Goal: Transaction & Acquisition: Purchase product/service

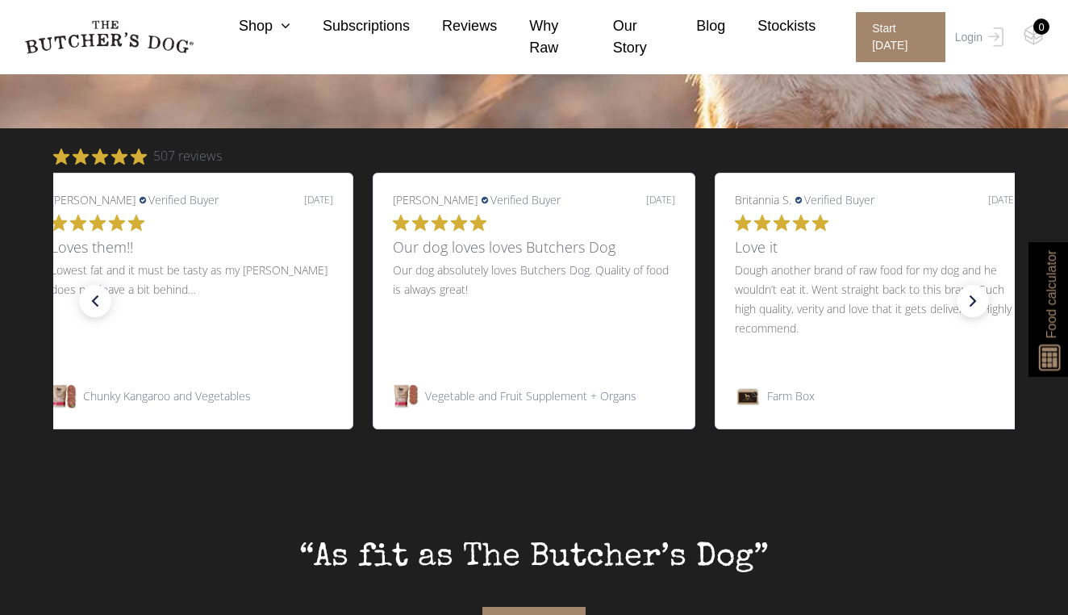
scroll to position [595, 0]
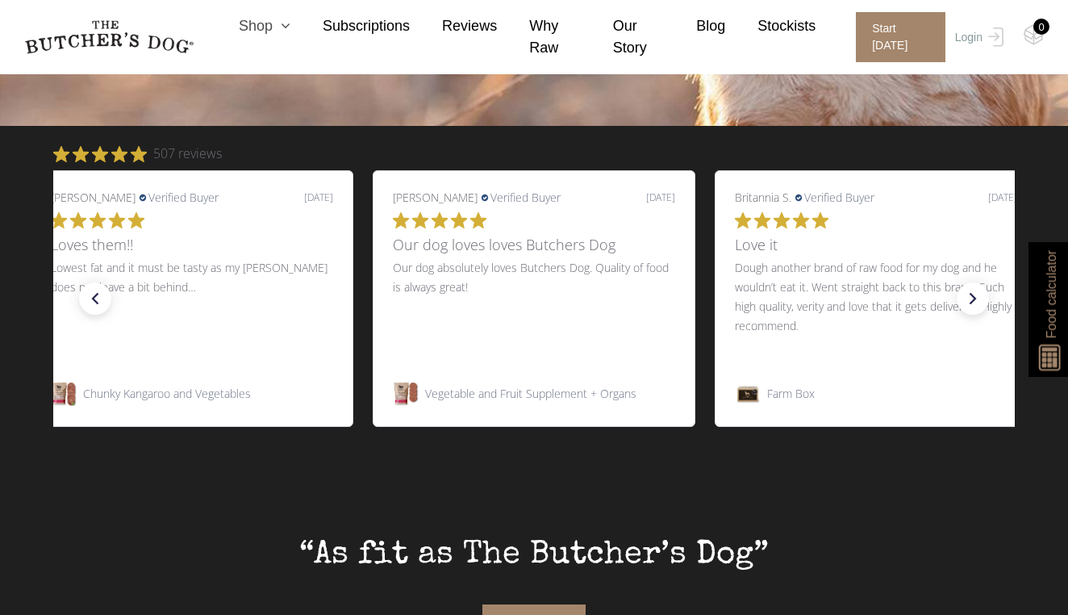
click at [258, 27] on link "Shop" at bounding box center [248, 26] width 84 height 22
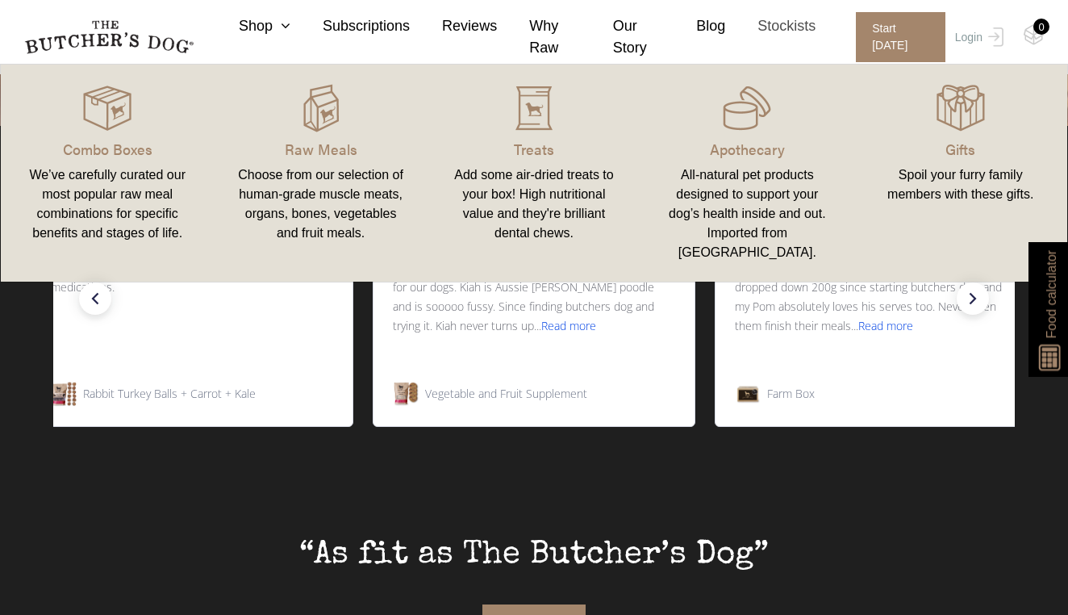
click at [778, 23] on link "Stockists" at bounding box center [770, 26] width 90 height 22
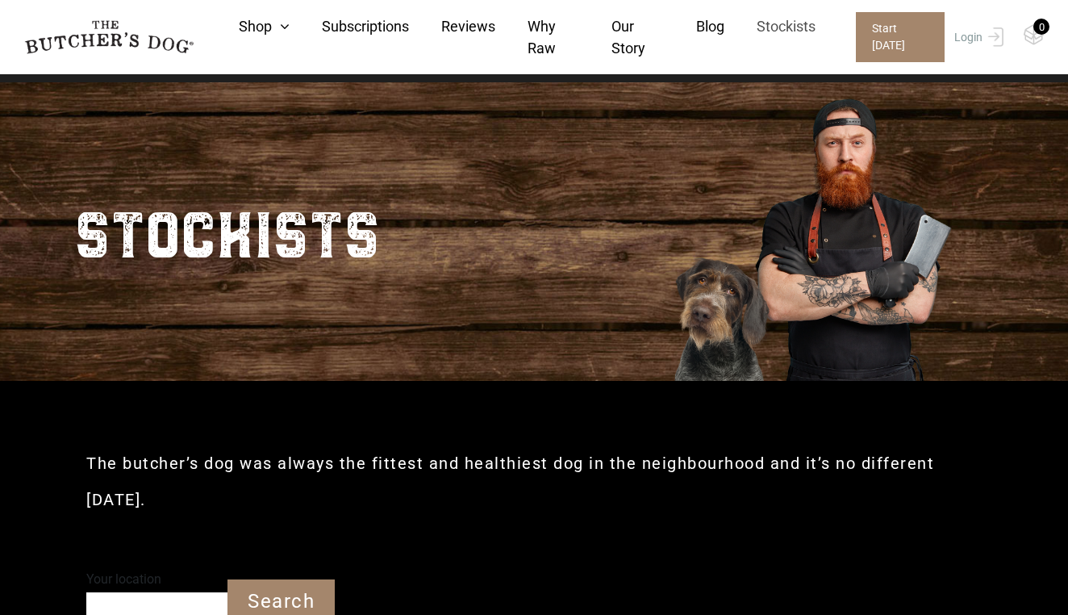
scroll to position [20, 0]
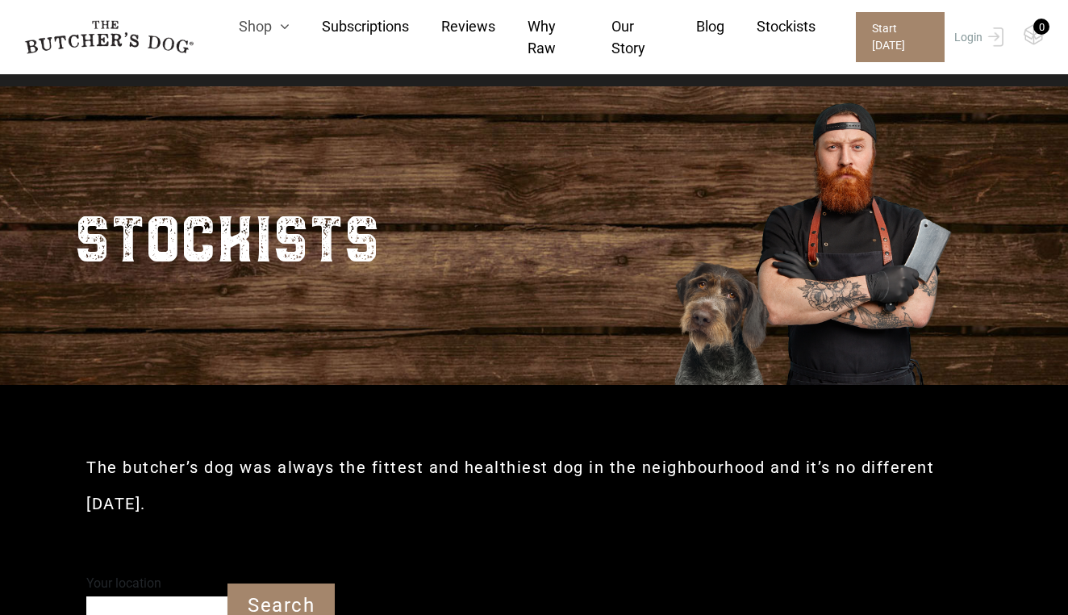
click at [244, 23] on link "Shop" at bounding box center [247, 26] width 83 height 22
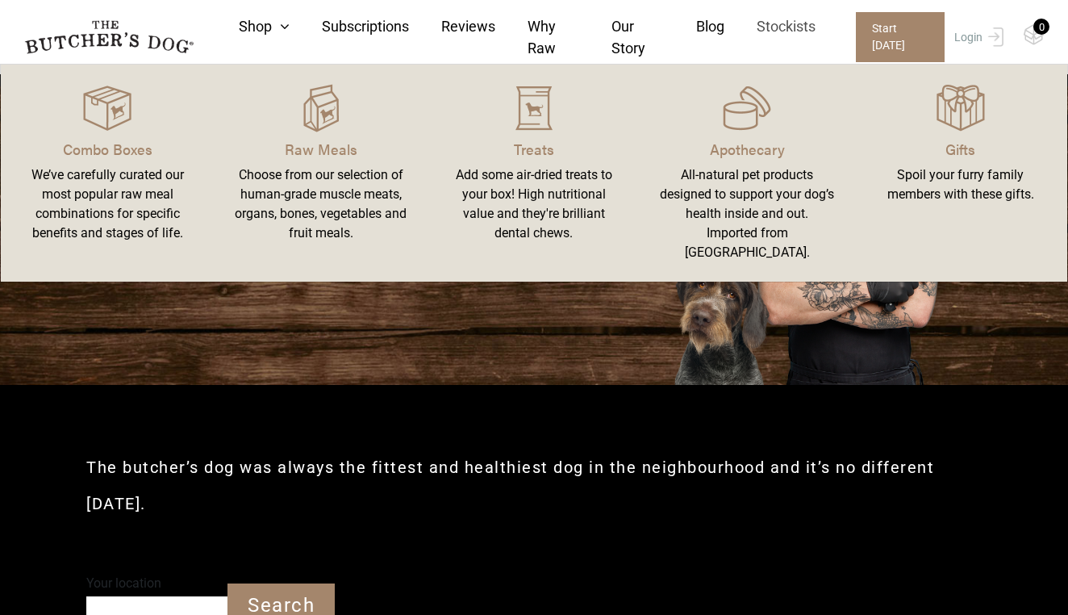
click at [801, 27] on link "Stockists" at bounding box center [769, 26] width 91 height 22
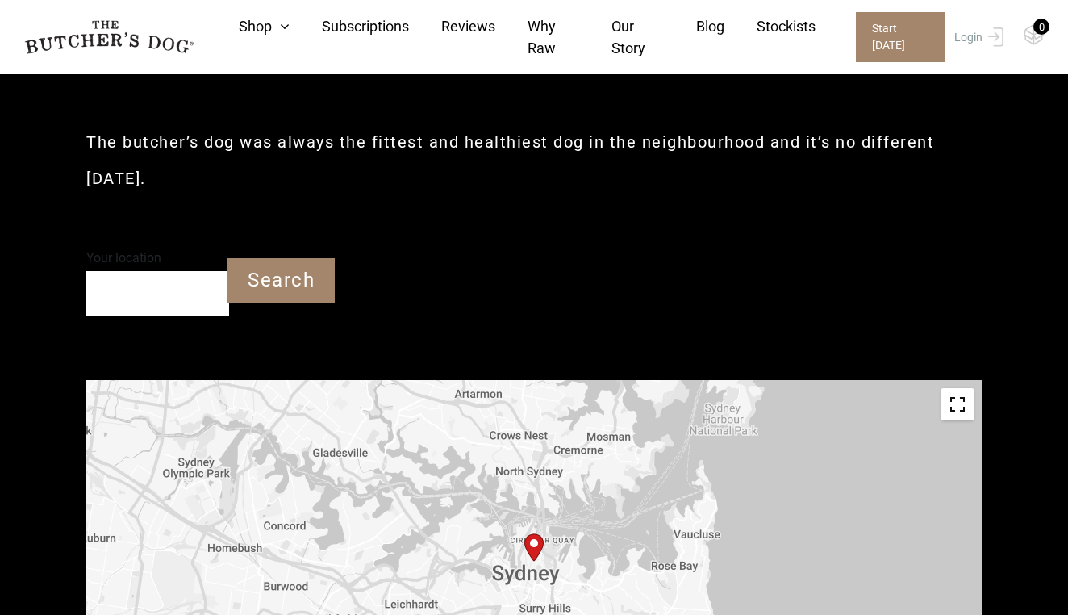
scroll to position [364, 0]
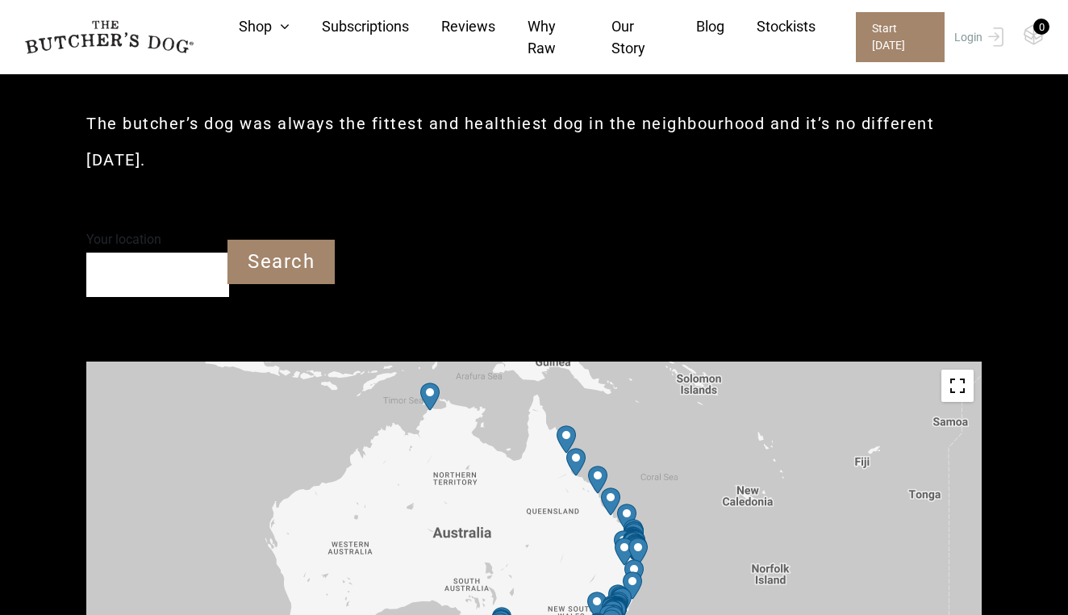
click at [181, 252] on input "Your location" at bounding box center [157, 274] width 143 height 44
type input "[GEOGRAPHIC_DATA] 2100"
click at [283, 240] on input "Search" at bounding box center [280, 262] width 107 height 44
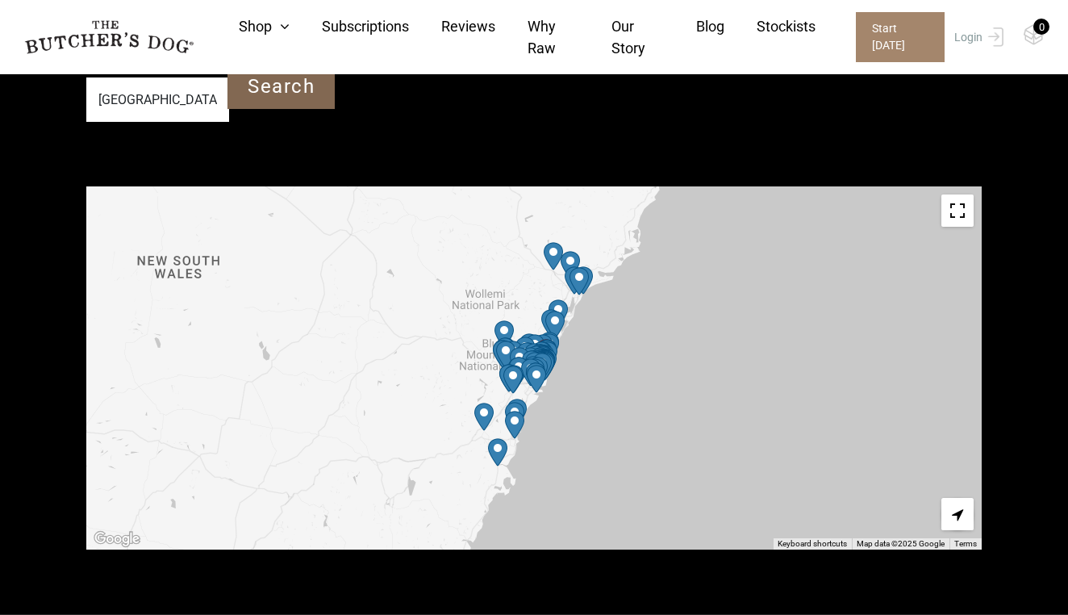
scroll to position [550, 0]
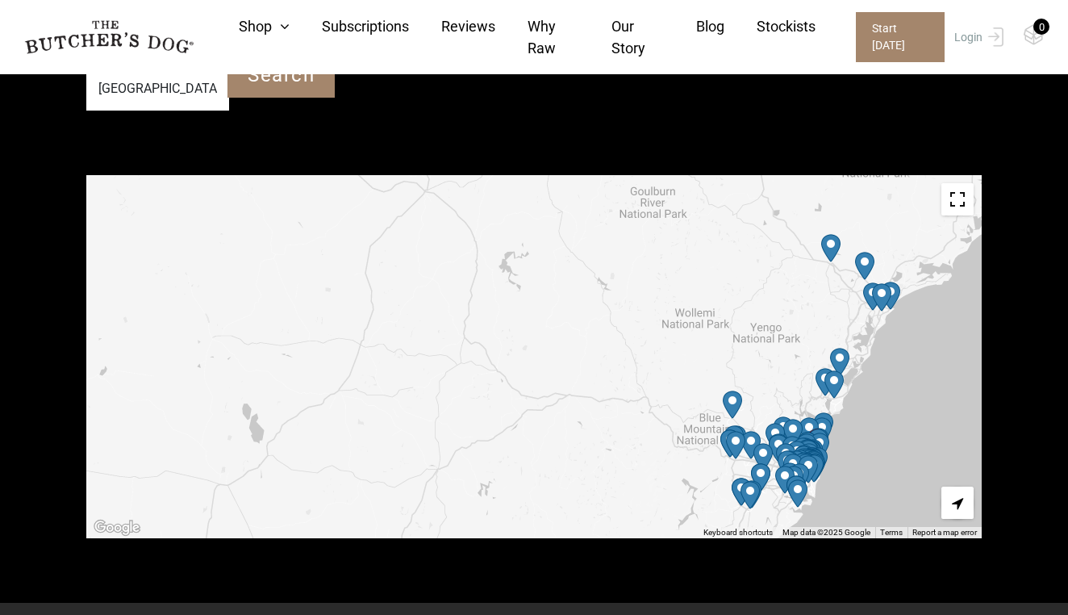
drag, startPoint x: 656, startPoint y: 110, endPoint x: 619, endPoint y: 108, distance: 36.3
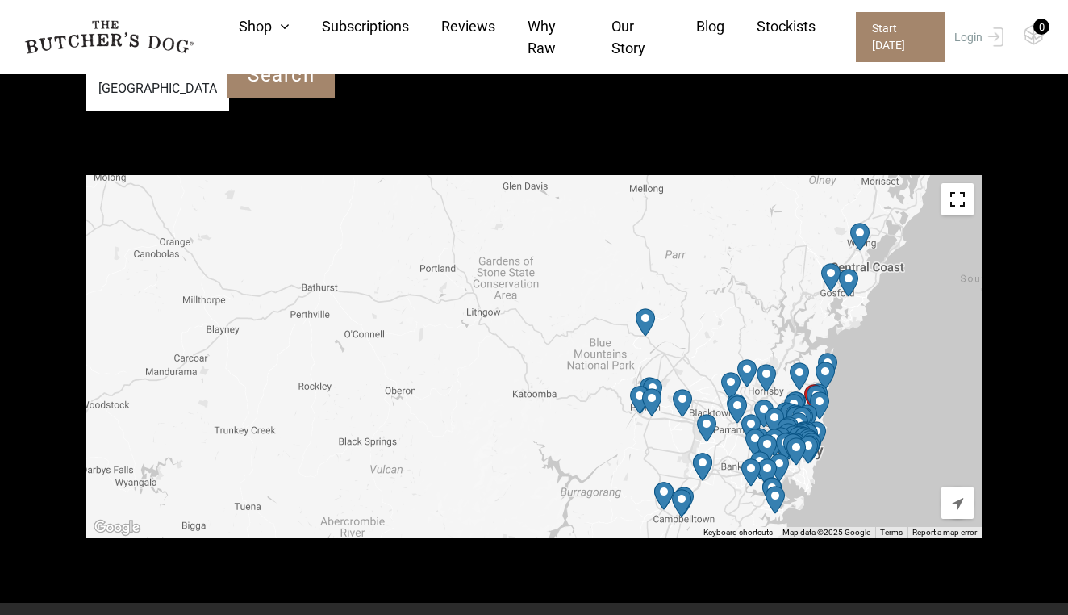
drag, startPoint x: 810, startPoint y: 378, endPoint x: 705, endPoint y: 208, distance: 199.9
click at [705, 208] on div at bounding box center [533, 356] width 895 height 363
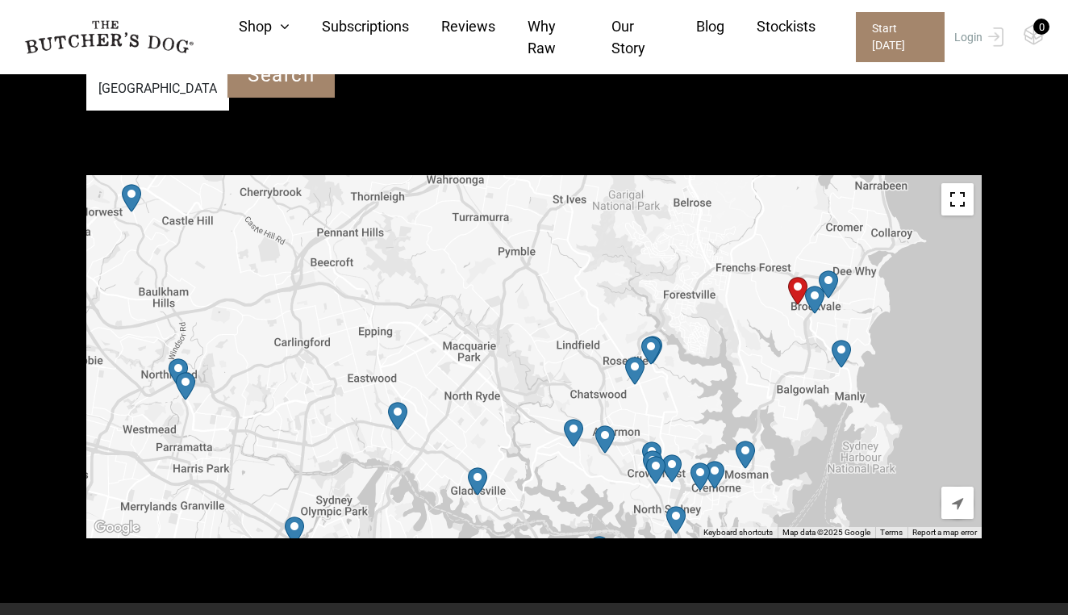
drag, startPoint x: 810, startPoint y: 352, endPoint x: 799, endPoint y: 196, distance: 156.9
click at [799, 196] on div at bounding box center [533, 356] width 895 height 363
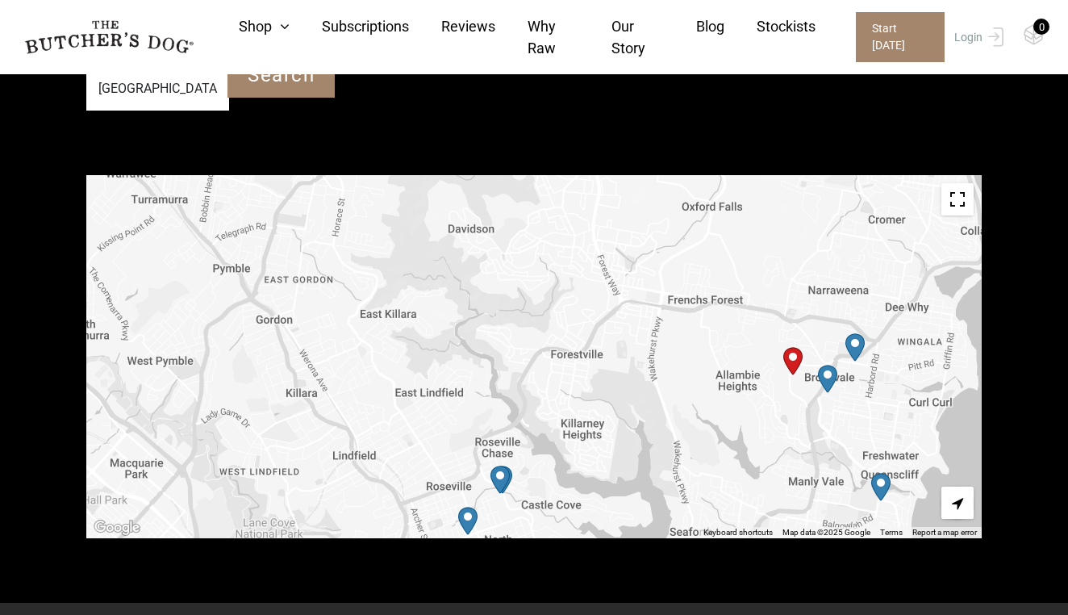
click at [825, 365] on img "PetO Brookvale" at bounding box center [827, 379] width 19 height 28
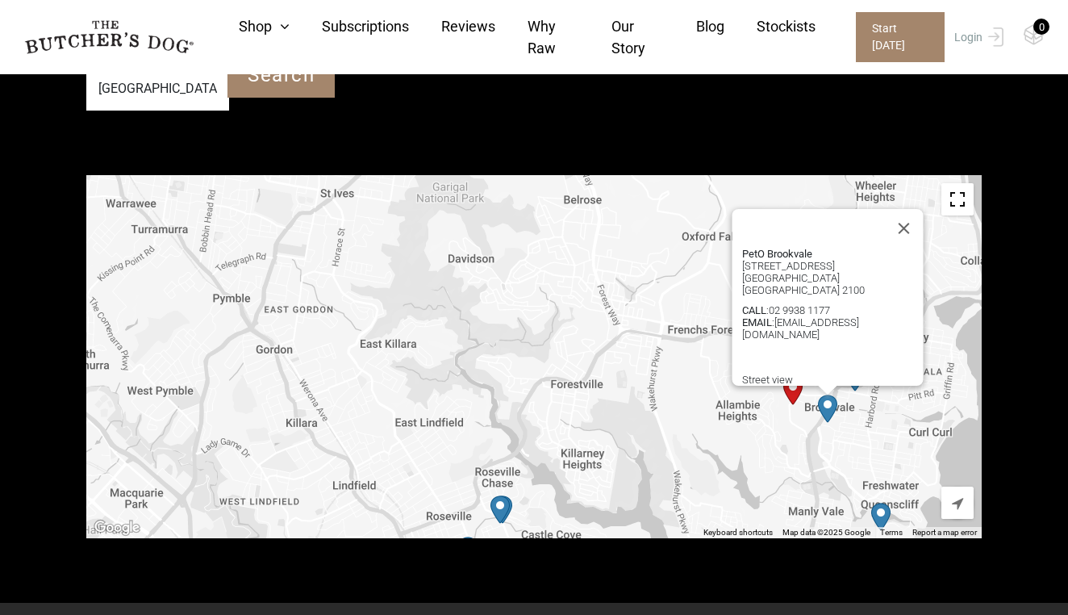
click at [792, 377] on img "Start location" at bounding box center [792, 391] width 19 height 28
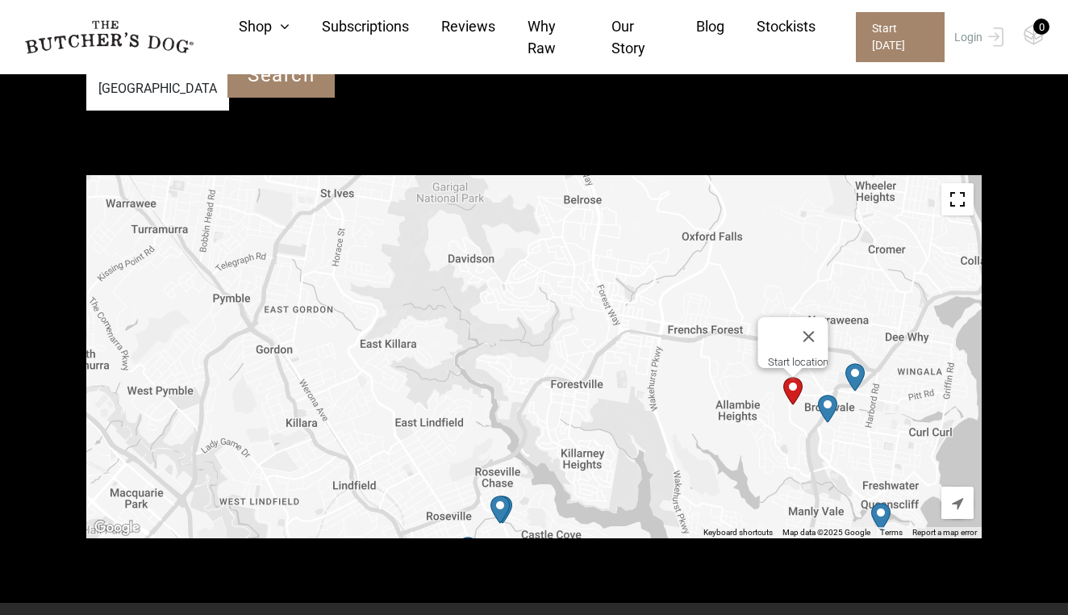
click at [792, 377] on img "Start location" at bounding box center [792, 391] width 19 height 28
click at [853, 363] on img "Petbarn – Brookvale" at bounding box center [854, 377] width 19 height 28
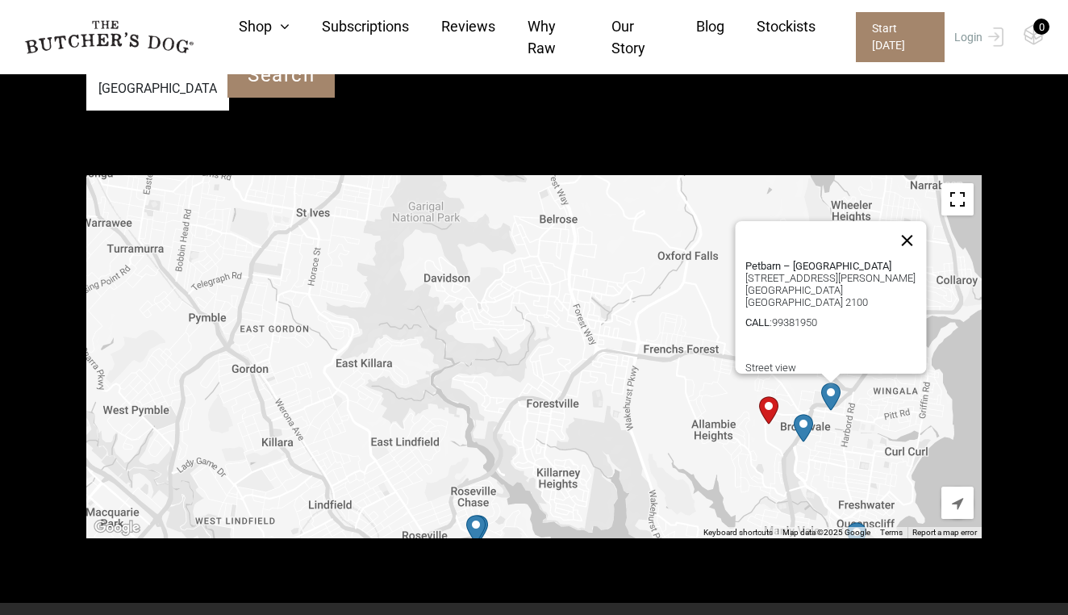
click at [915, 221] on button "Close" at bounding box center [907, 240] width 39 height 39
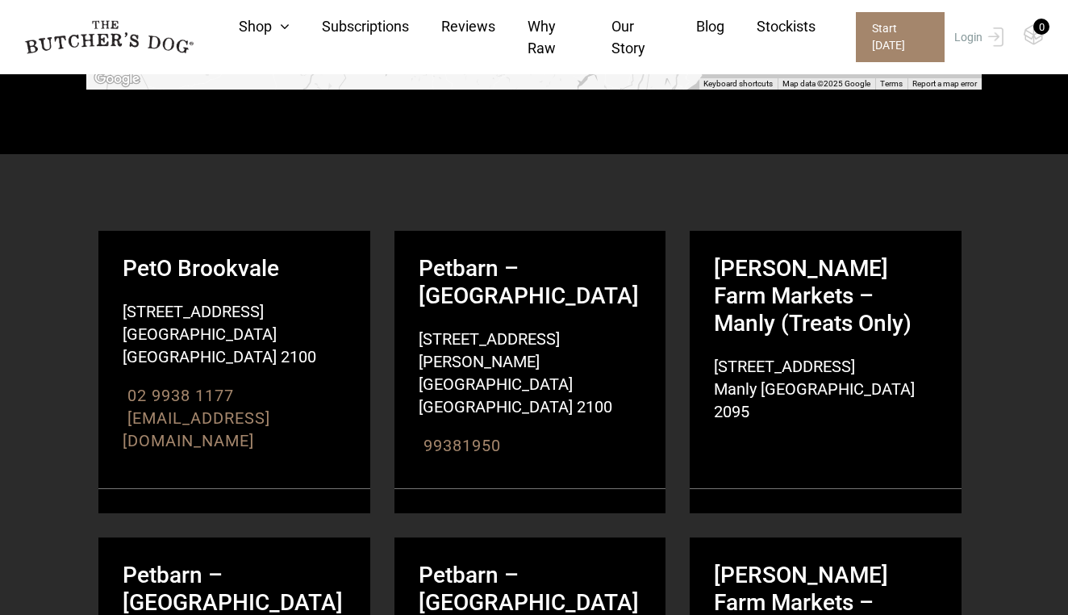
scroll to position [997, 0]
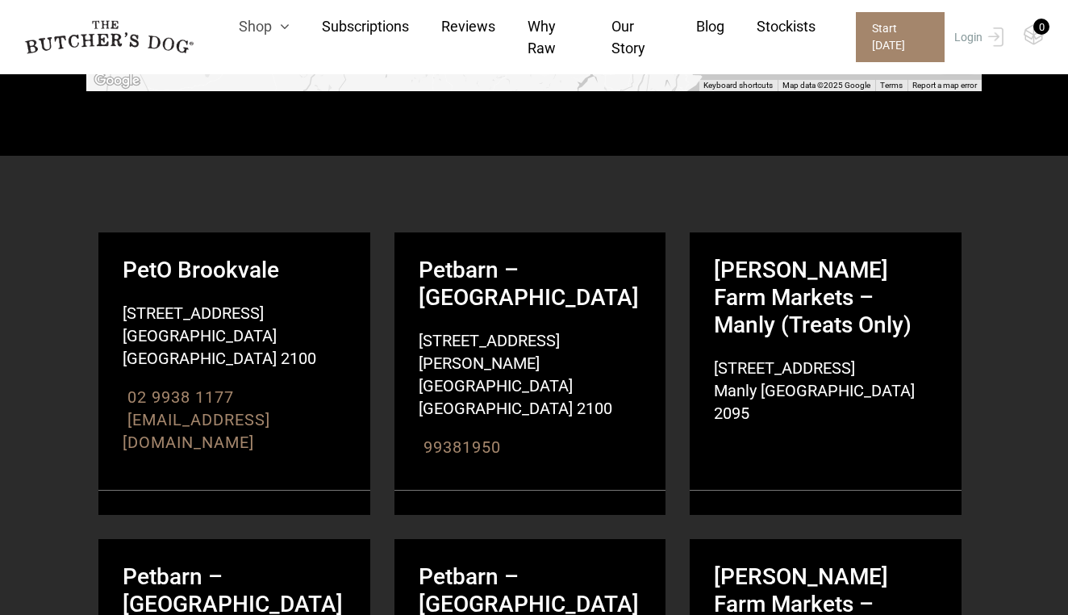
click at [265, 30] on link "Shop" at bounding box center [247, 26] width 83 height 22
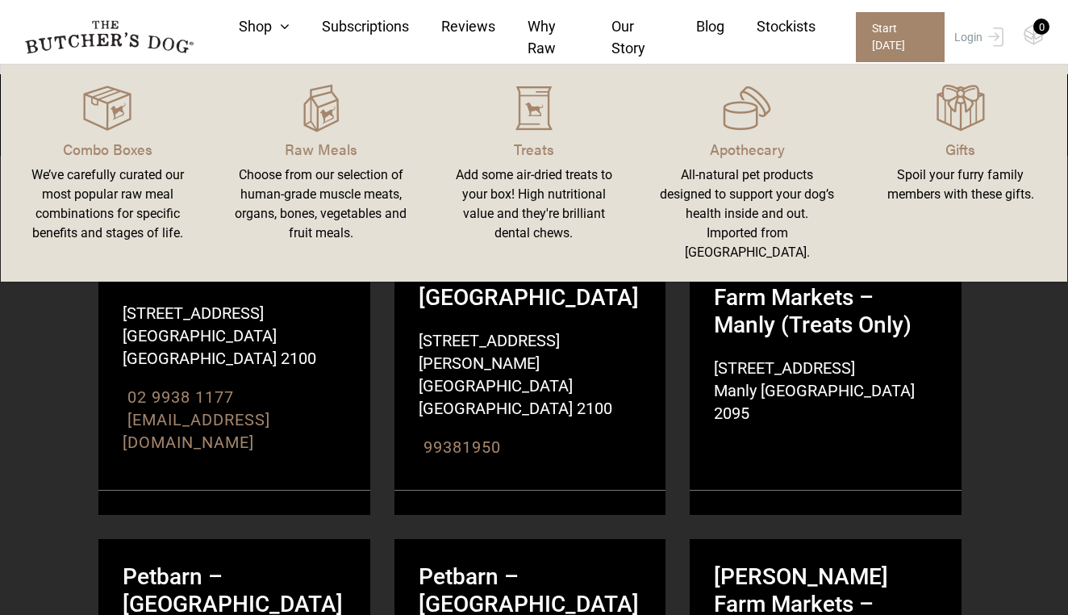
click at [504, 178] on div "Add some air-dried treats to your box! High nutritional value and they're brill…" at bounding box center [534, 203] width 174 height 77
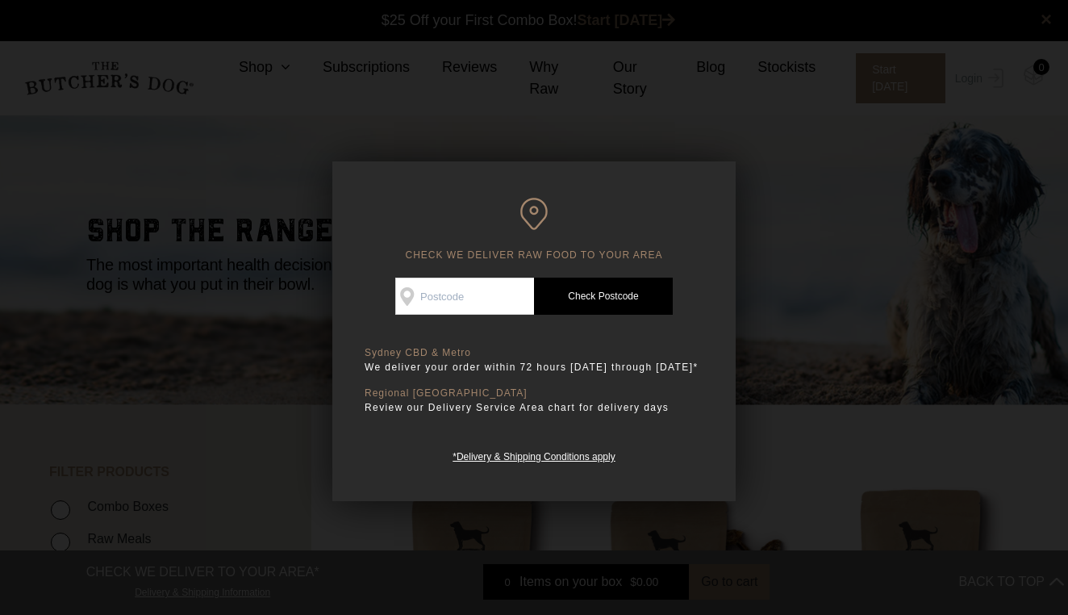
scroll to position [1, 0]
click at [470, 294] on input "Check Availability At" at bounding box center [464, 295] width 139 height 37
click at [443, 298] on input "Check Availability At" at bounding box center [464, 295] width 139 height 37
type input "2100"
click at [600, 308] on link "Check Postcode" at bounding box center [603, 295] width 139 height 37
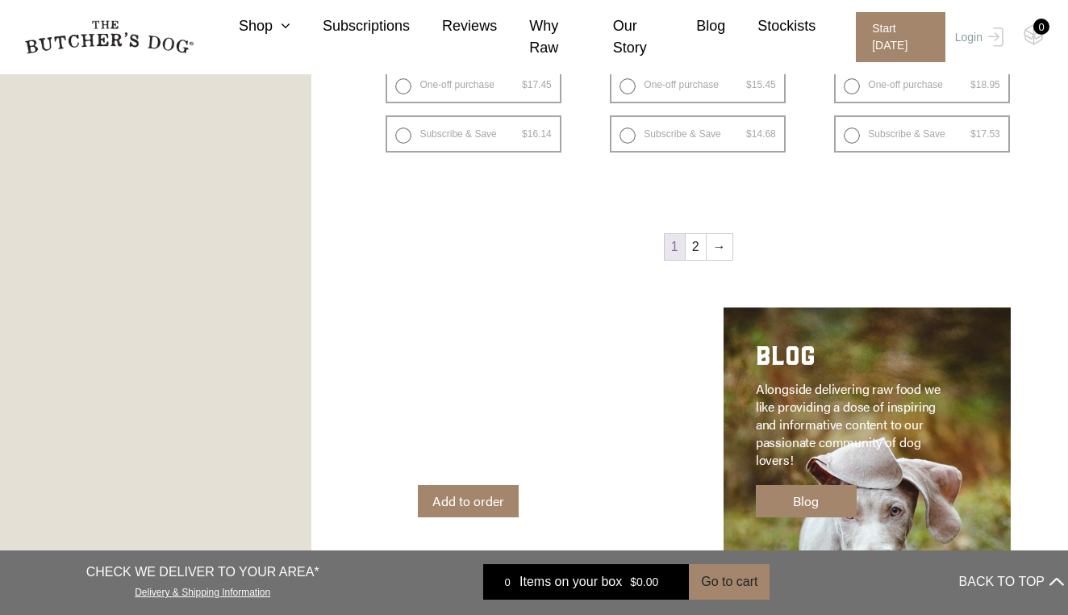
scroll to position [2184, 0]
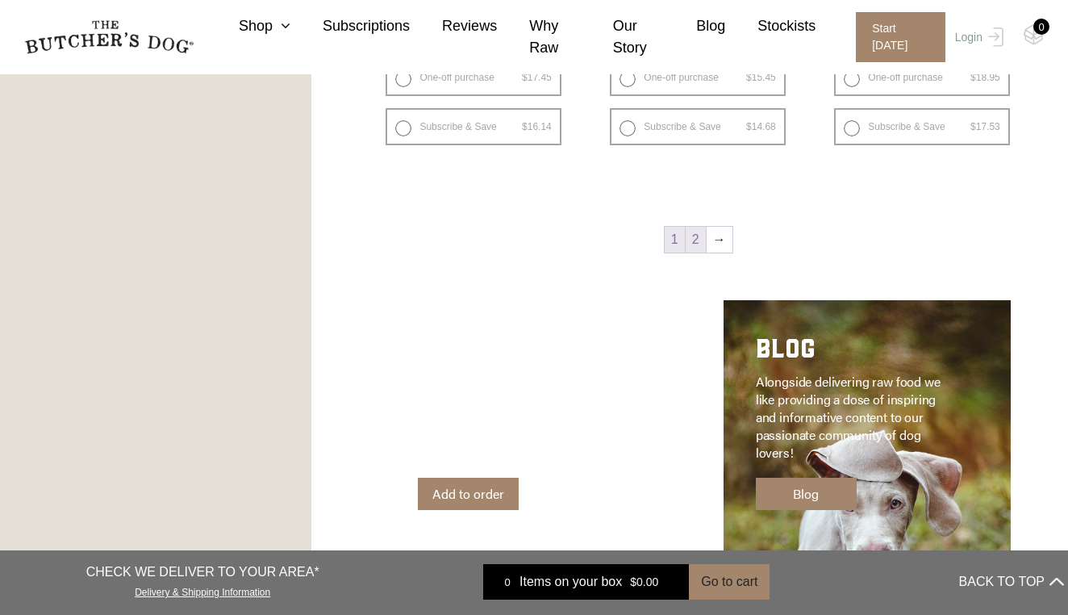
click at [696, 241] on link "2" at bounding box center [696, 240] width 20 height 26
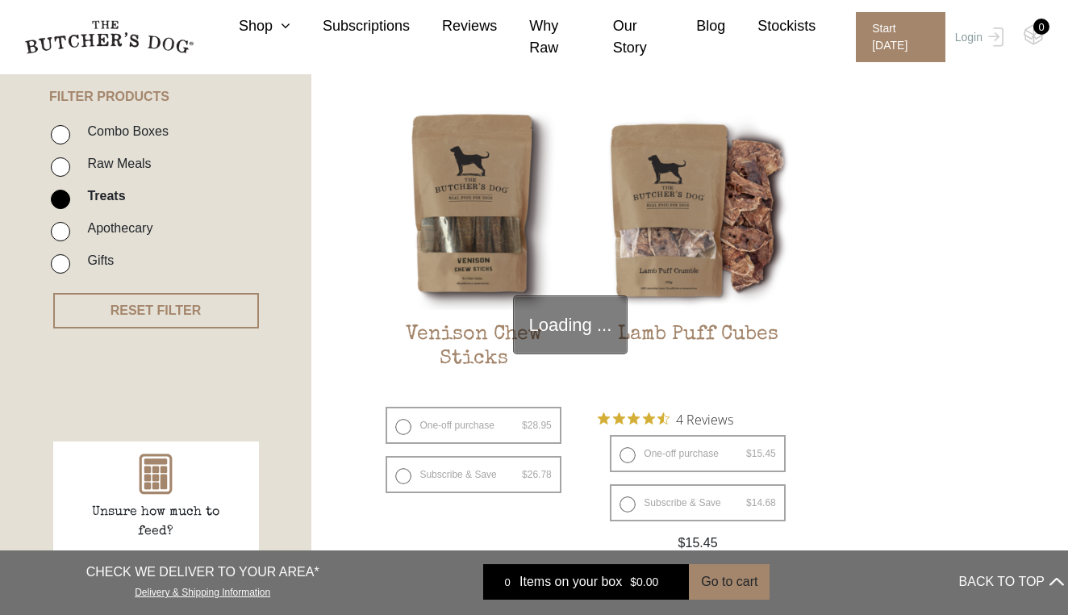
scroll to position [365, 0]
